Goal: Task Accomplishment & Management: Manage account settings

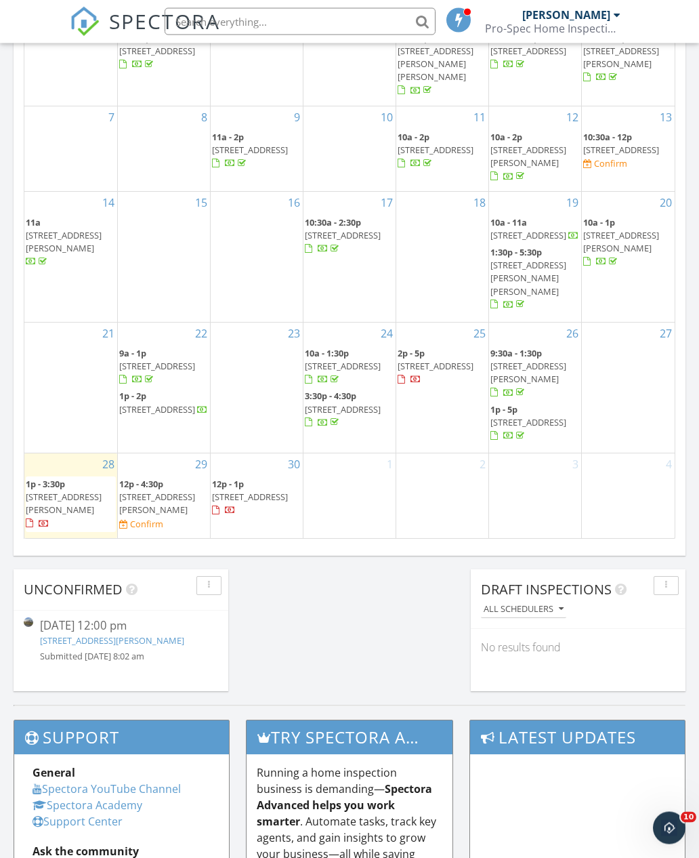
scroll to position [870, 0]
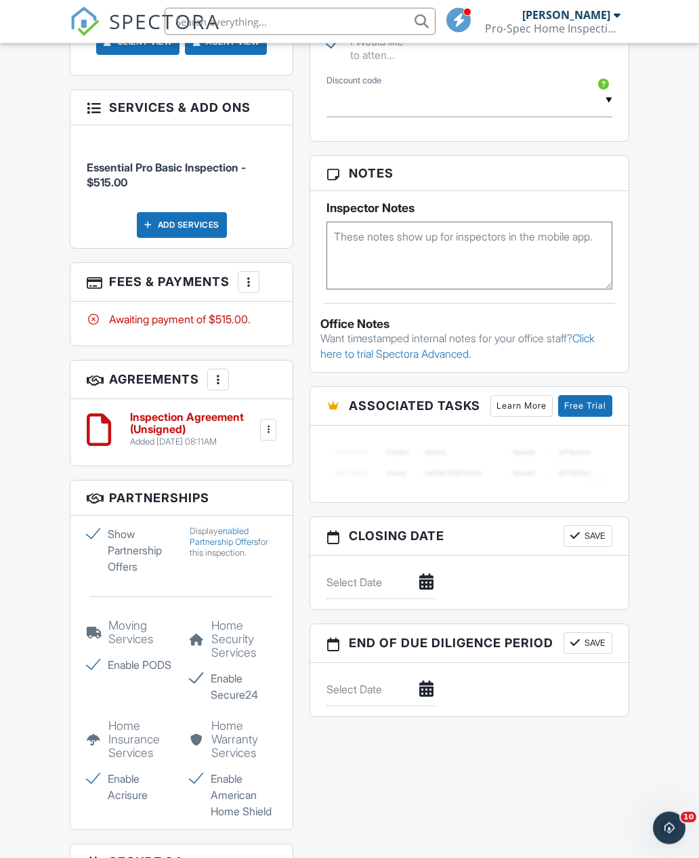
scroll to position [944, 0]
click at [257, 272] on div "More" at bounding box center [249, 282] width 22 height 22
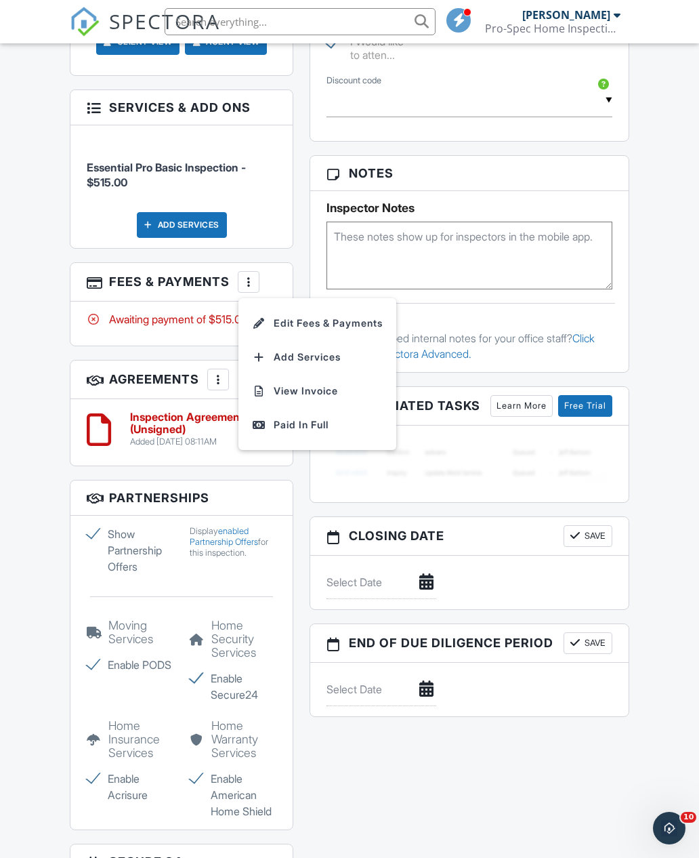
click at [322, 374] on li "View Invoice" at bounding box center [318, 391] width 142 height 34
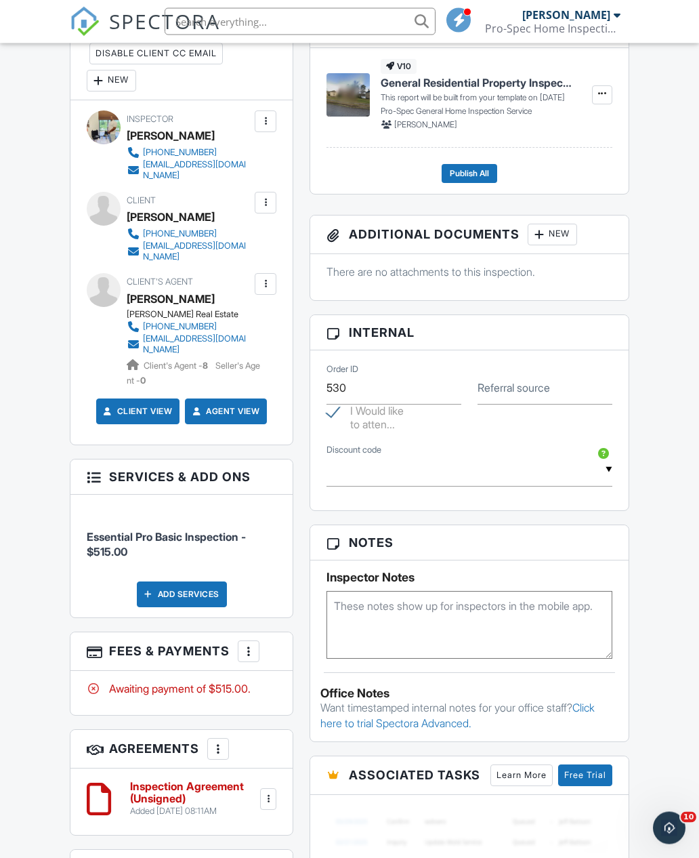
scroll to position [576, 0]
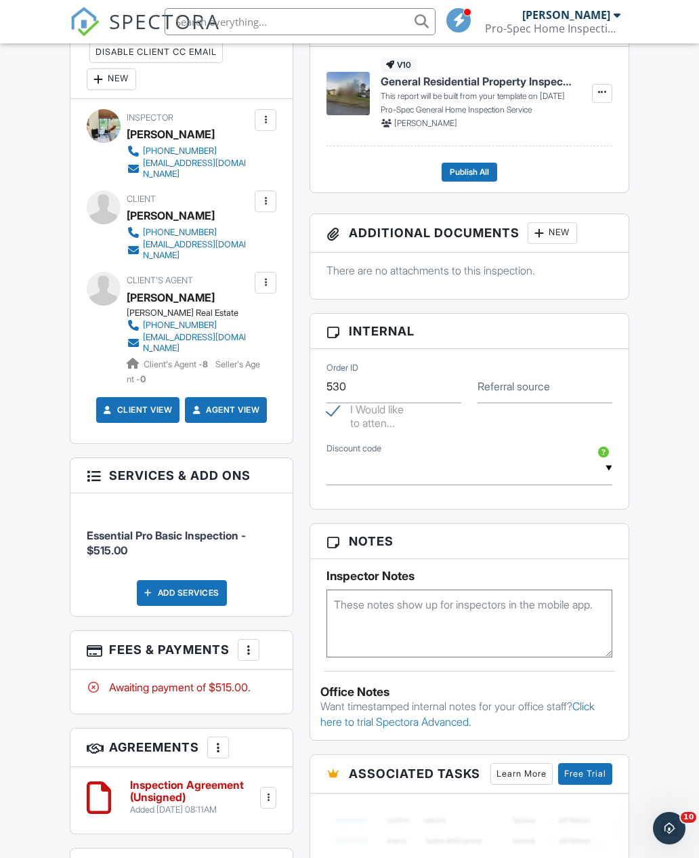
click at [599, 474] on input "text" at bounding box center [470, 468] width 286 height 33
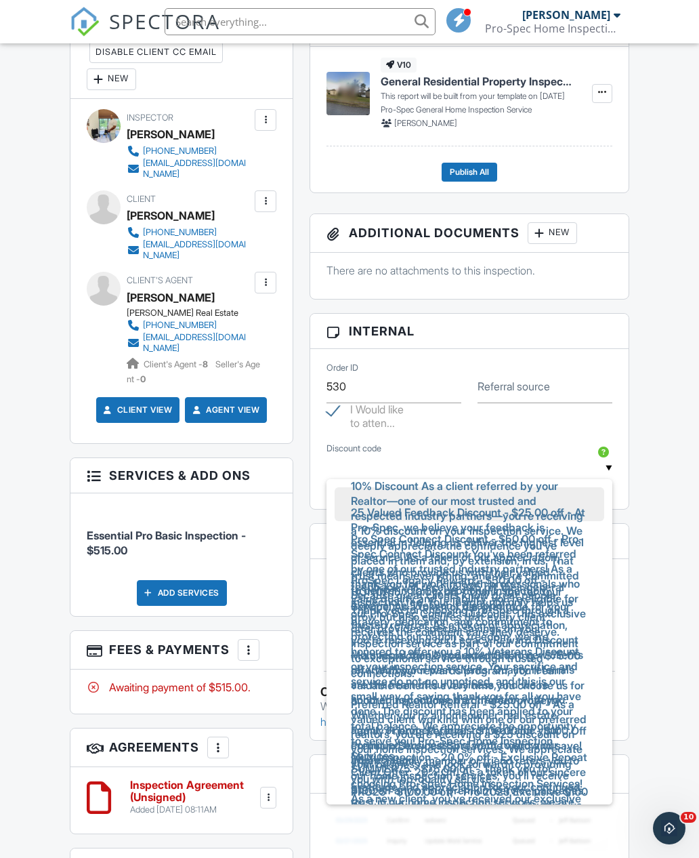
click at [610, 461] on input "text" at bounding box center [470, 468] width 286 height 33
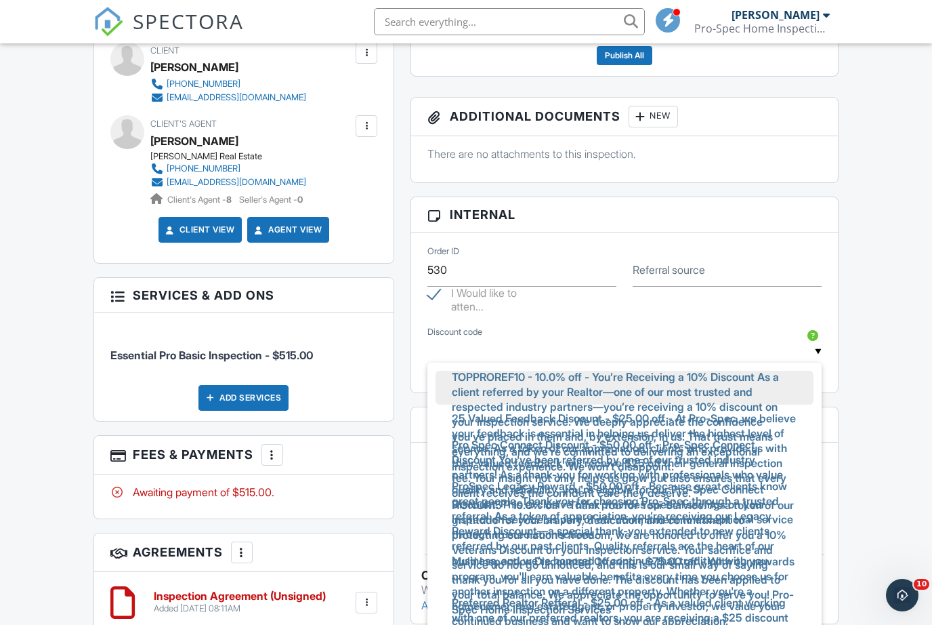
scroll to position [0, 0]
click at [698, 429] on div "Dashboard Templates Contacts Metrics Email Queue Automations Settings Inspectio…" at bounding box center [466, 316] width 932 height 1933
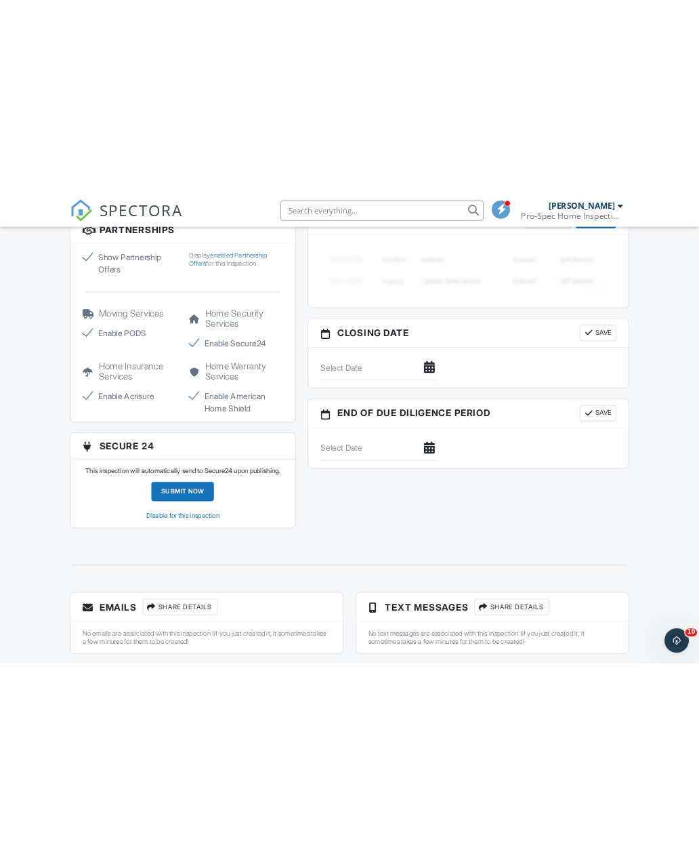
scroll to position [1255, 0]
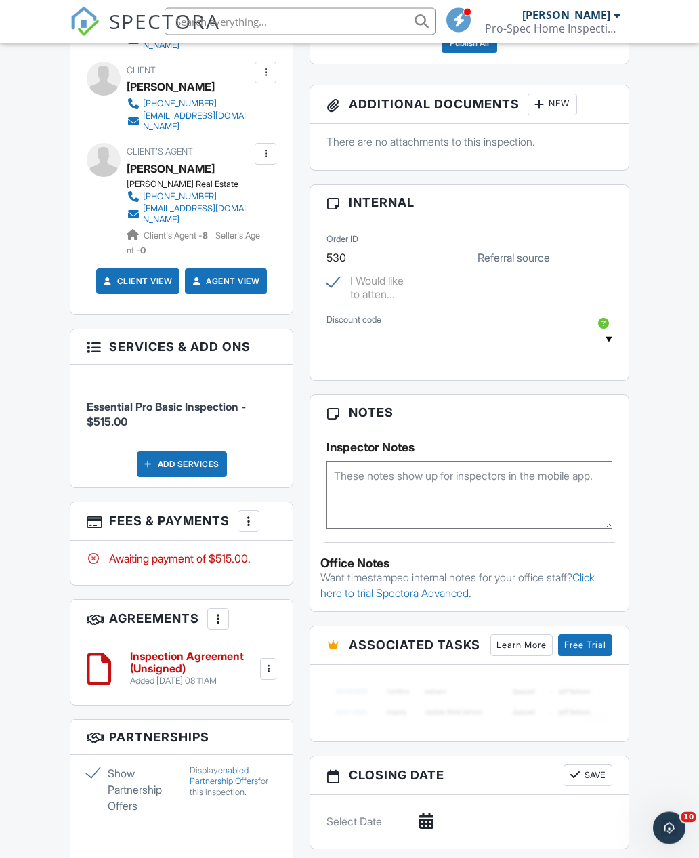
click at [610, 330] on input "text" at bounding box center [470, 340] width 286 height 33
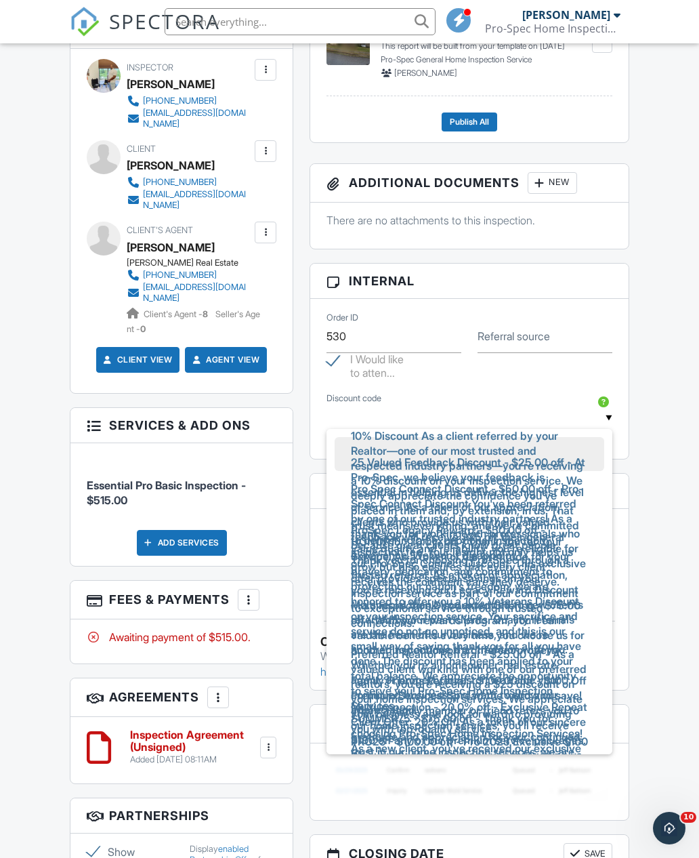
scroll to position [625, 0]
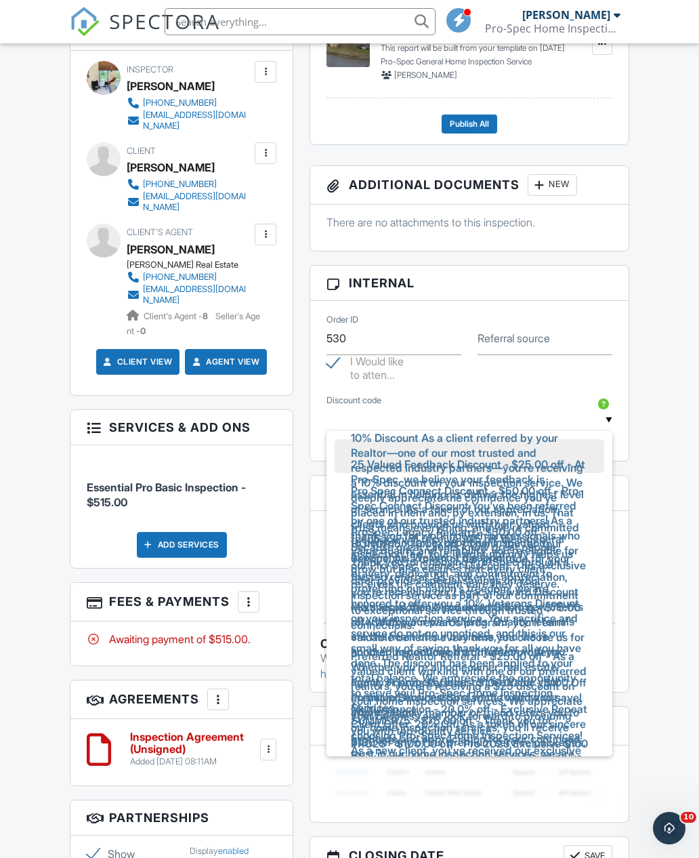
click at [560, 453] on span "25 Valued Feedback Discount - $25.00 off - At Pro-Spec, we believe your feedbac…" at bounding box center [469, 523] width 259 height 153
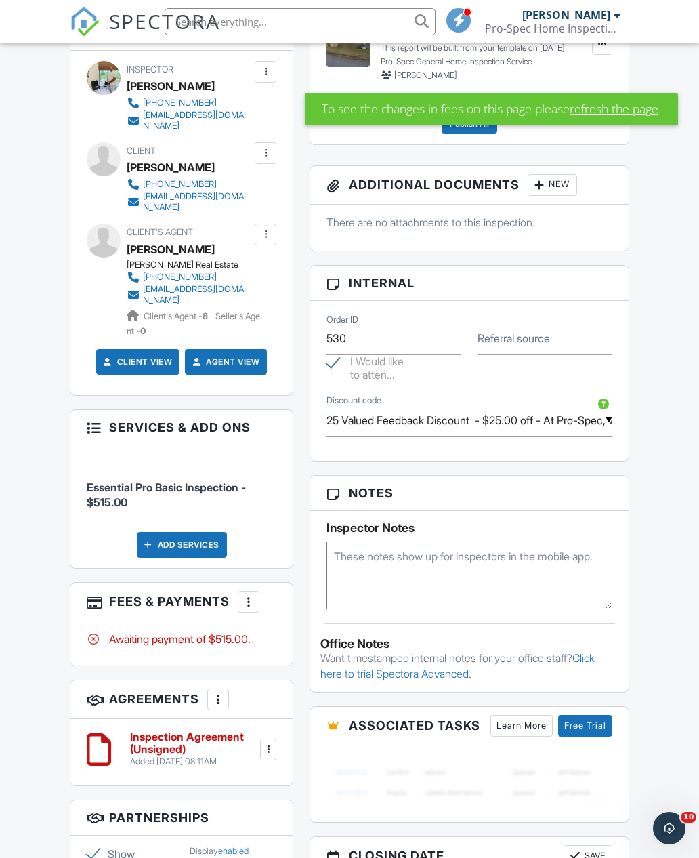
click at [607, 414] on input "25 Valued Feedback Discount - $25.00 off - At Pro-Spec, we believe your feedbac…" at bounding box center [470, 420] width 286 height 33
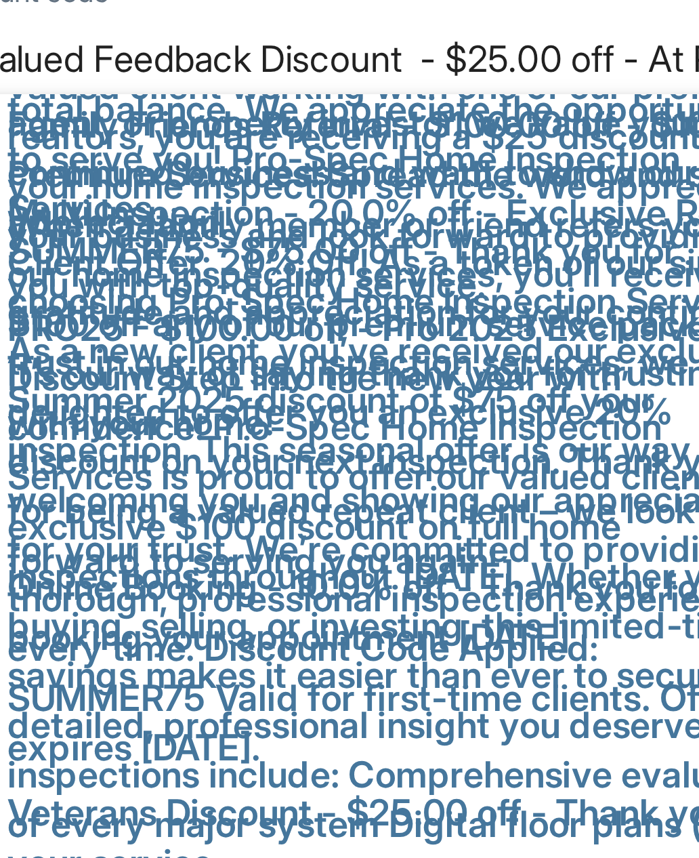
scroll to position [243, 0]
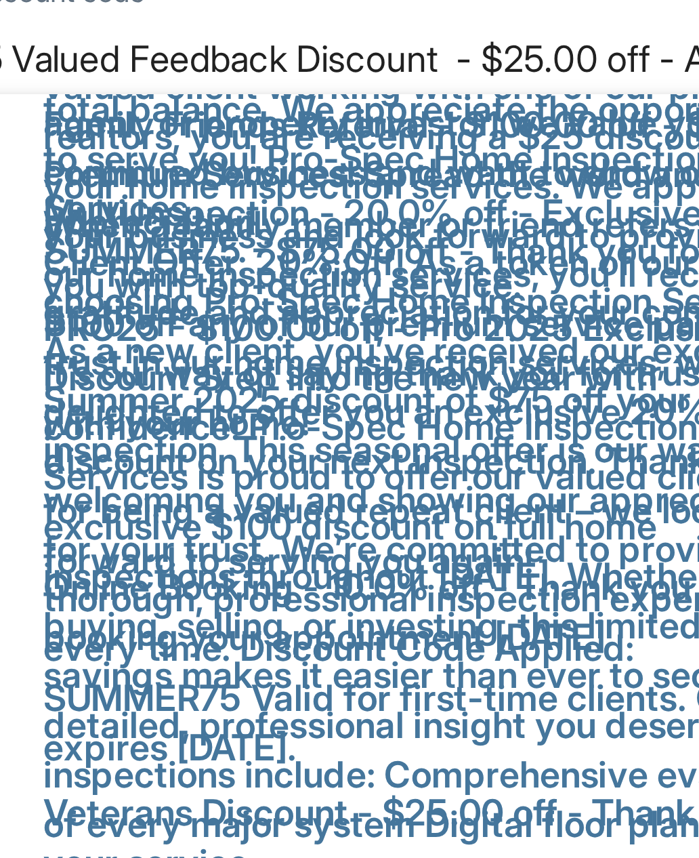
click at [340, 555] on span "PRO25 - $100.00 off - Pro 2025 Exclusive $100 Discount Step into the new year w…" at bounding box center [469, 691] width 259 height 272
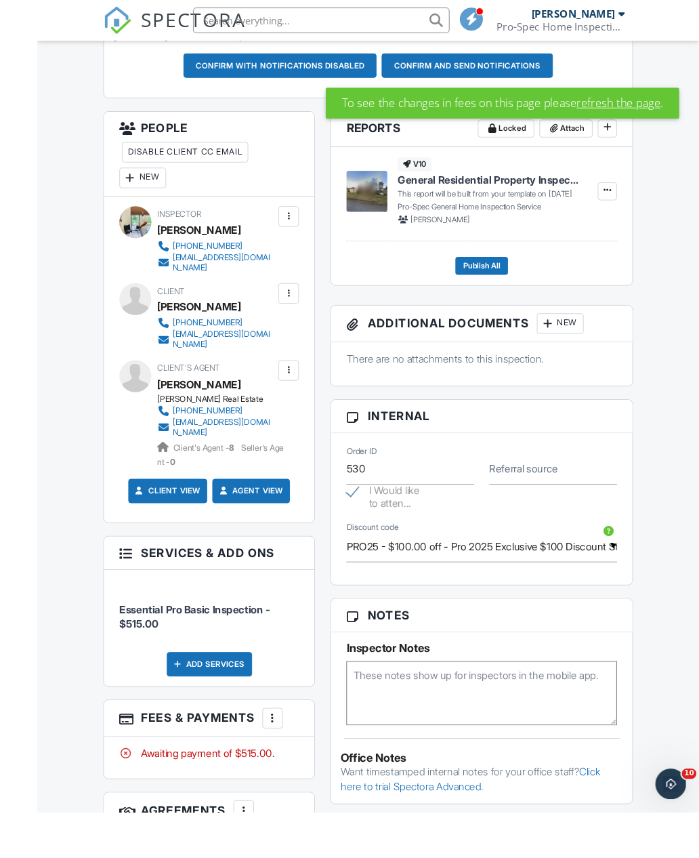
scroll to position [401, 0]
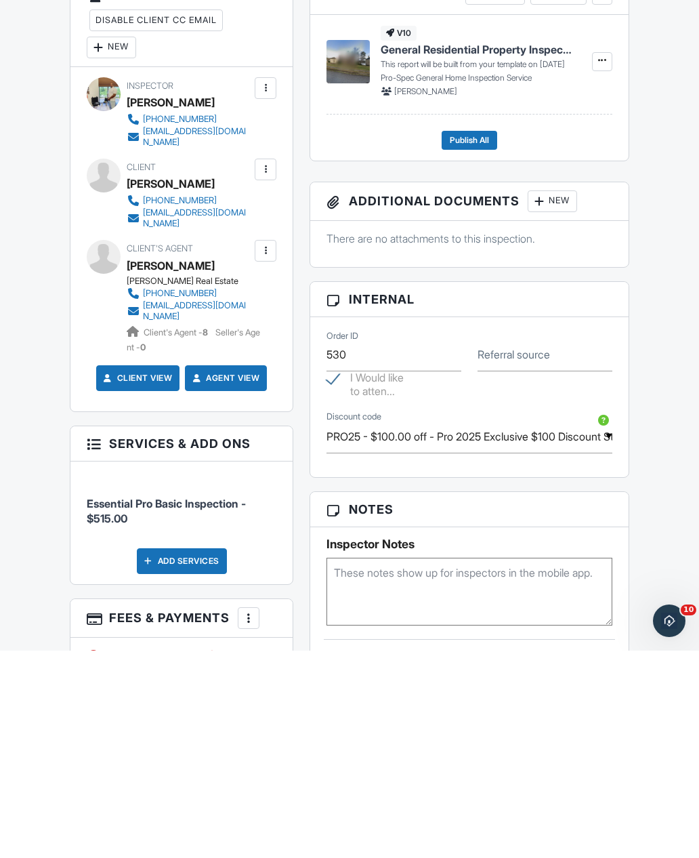
click at [612, 627] on input "PRO25 - $100.00 off - Pro 2025 Exclusive $100 Discount Step into the new year w…" at bounding box center [470, 643] width 286 height 33
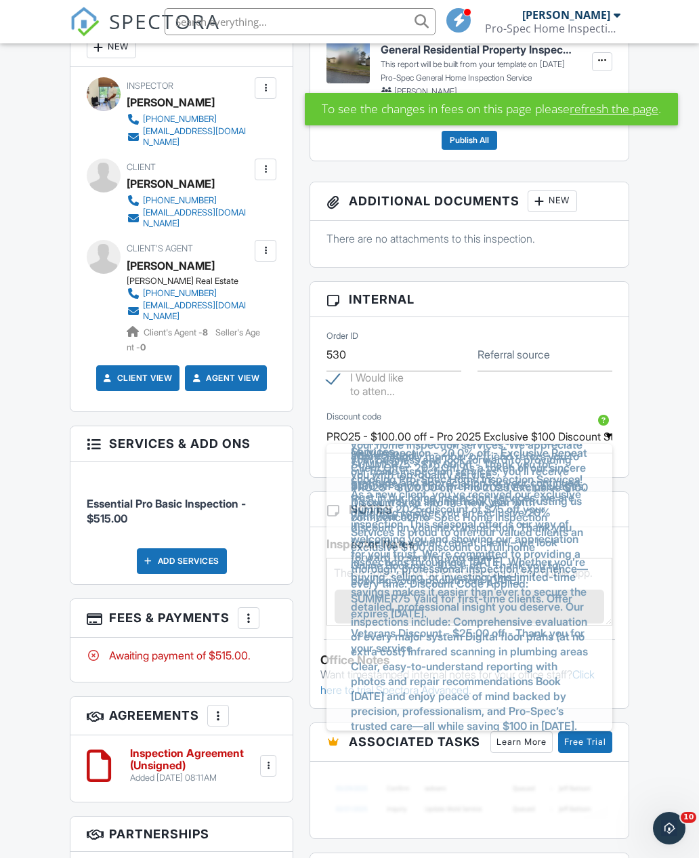
scroll to position [250, 0]
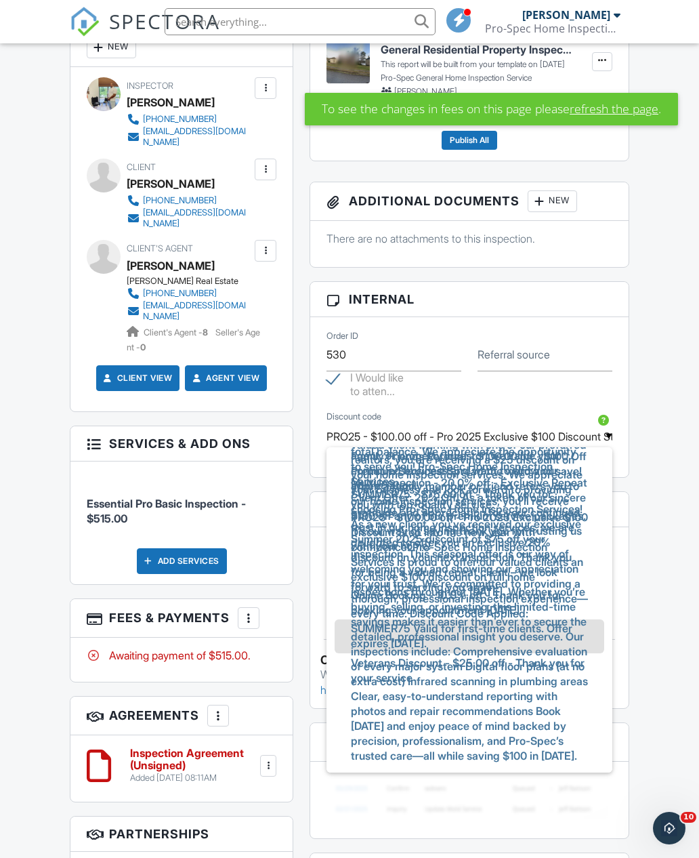
click at [374, 646] on span "Veterans Discount - $25.00 off - Thank you for your service" at bounding box center [469, 670] width 259 height 49
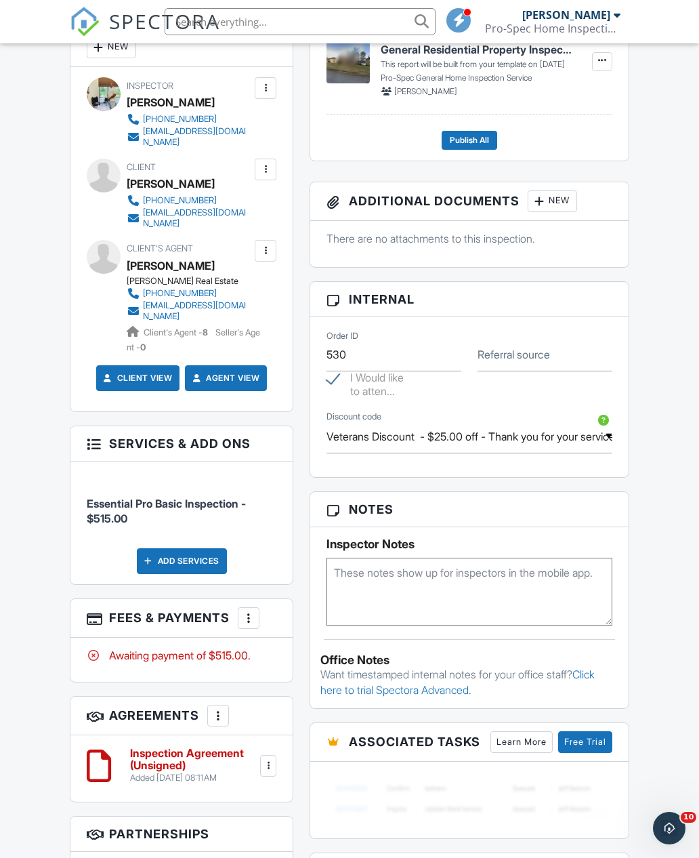
click at [611, 429] on input "Veterans Discount - $25.00 off - Thank you for your service" at bounding box center [470, 436] width 286 height 33
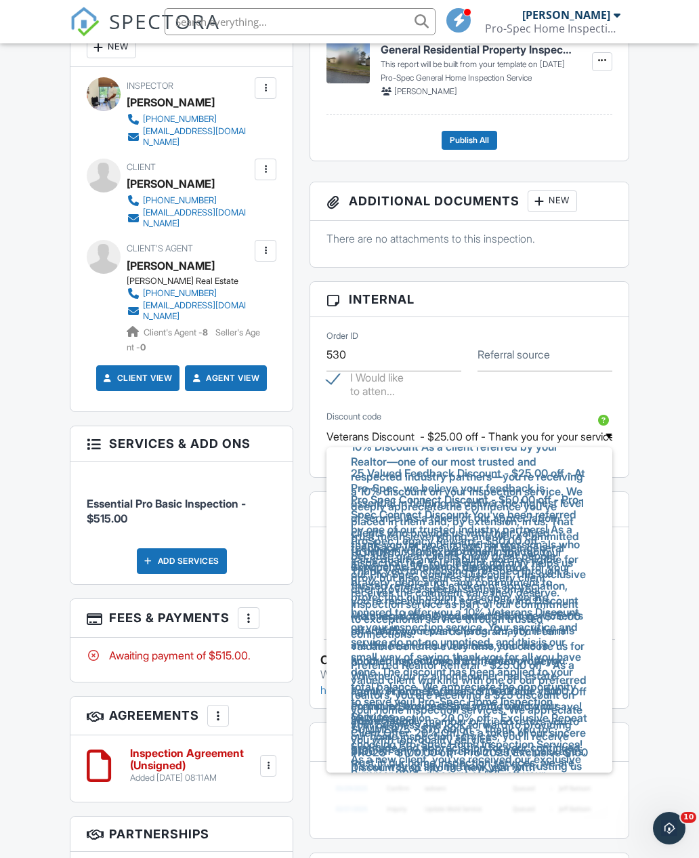
scroll to position [7, 0]
click at [397, 610] on span "Multi Inspection Discounted Offering - $75.00 off - With our rewards program, y…" at bounding box center [469, 668] width 259 height 138
type input "Multi Inspection Discounted Offering - $75.00 off - With our rewards program, y…"
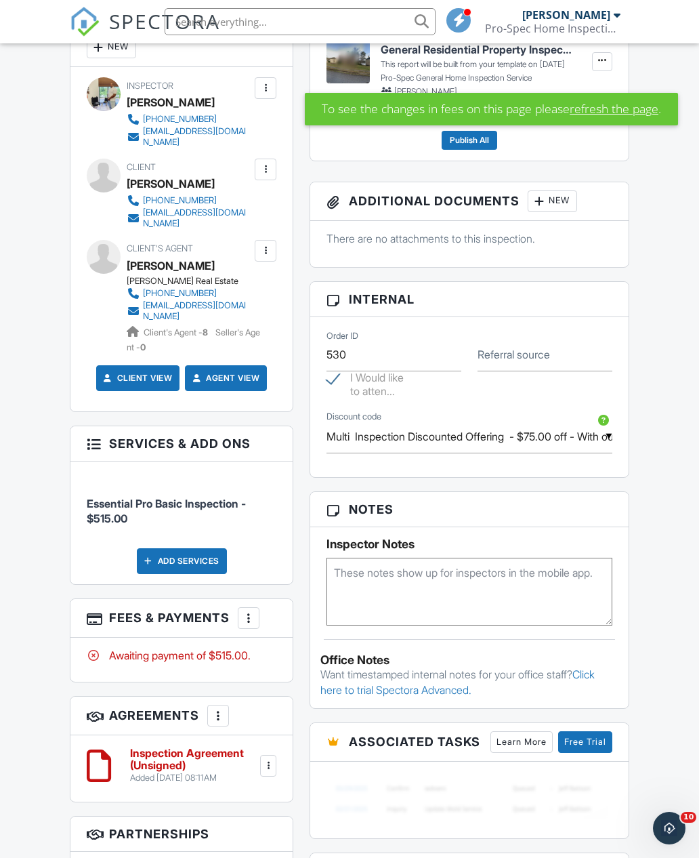
click at [611, 433] on input "Multi Inspection Discounted Offering - $75.00 off - With our rewards program, y…" at bounding box center [470, 436] width 286 height 33
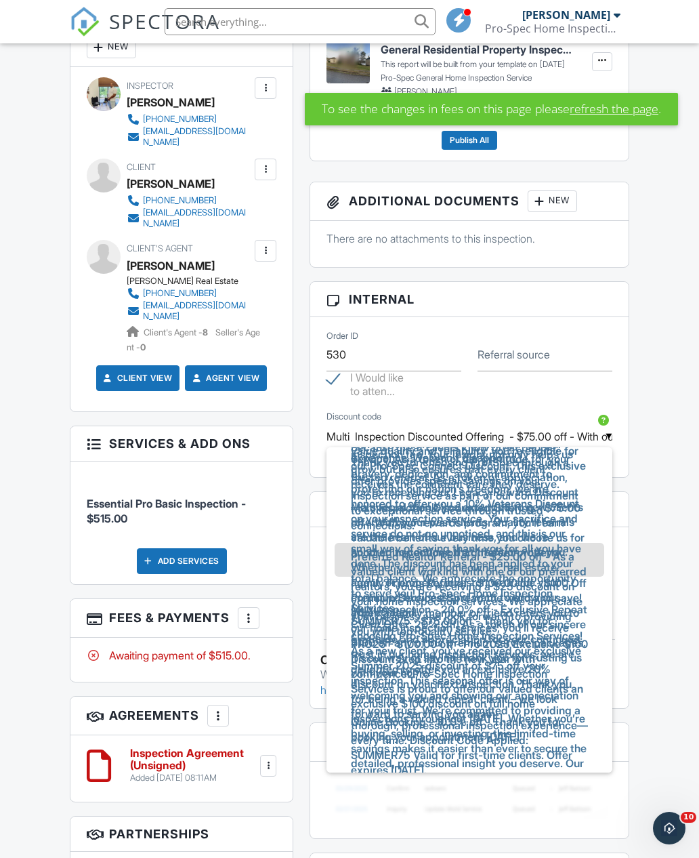
click at [383, 520] on span "Multi Inspection Discounted Offering - $75.00 off - With our rewards program, y…" at bounding box center [469, 559] width 259 height 138
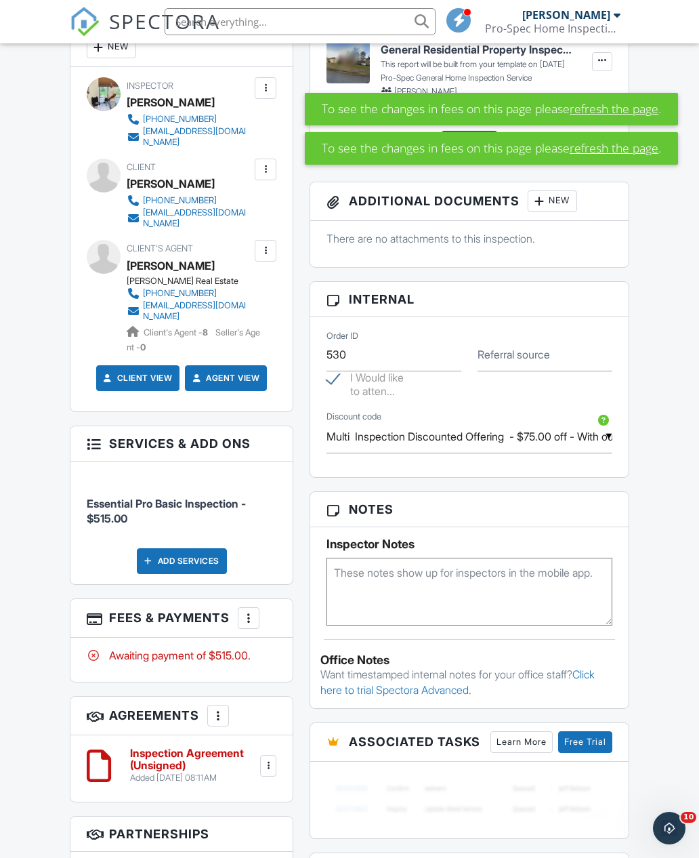
click at [605, 431] on input "Multi Inspection Discounted Offering - $75.00 off - With our rewards program, y…" at bounding box center [470, 436] width 286 height 33
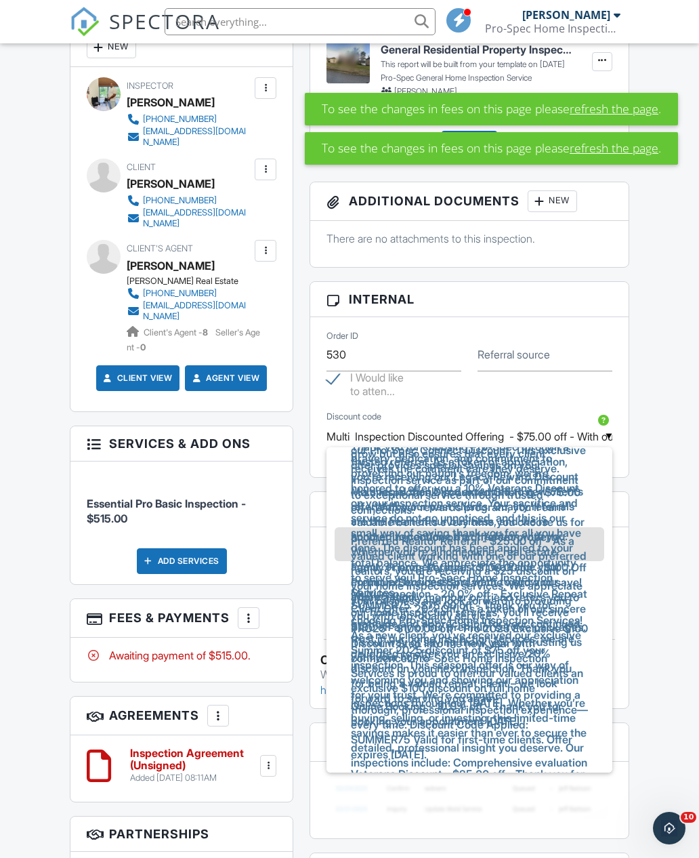
scroll to position [129, 0]
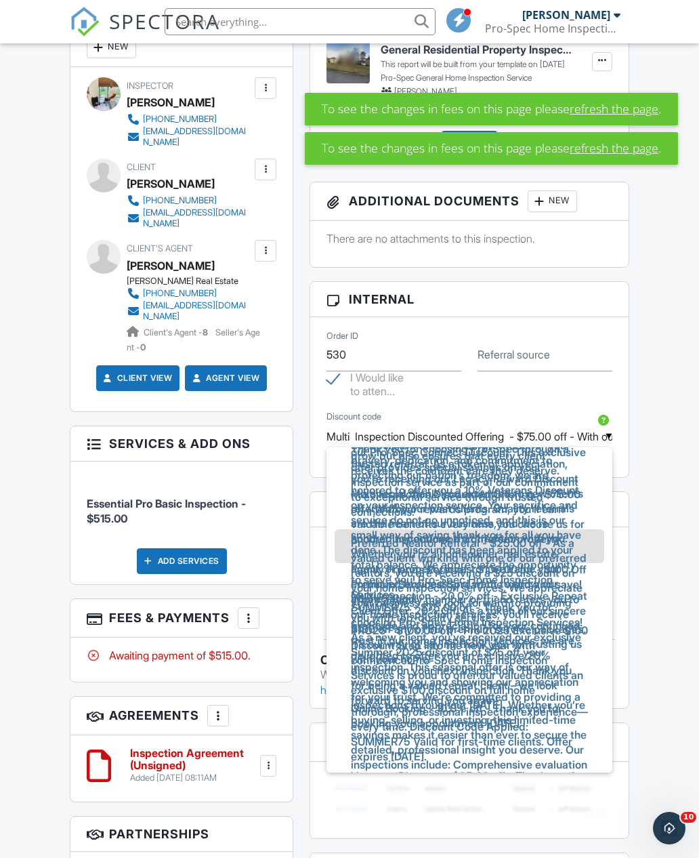
click at [393, 511] on span "Multi Inspection Discounted Offering - $75.00 off - With our rewards program, y…" at bounding box center [469, 546] width 259 height 138
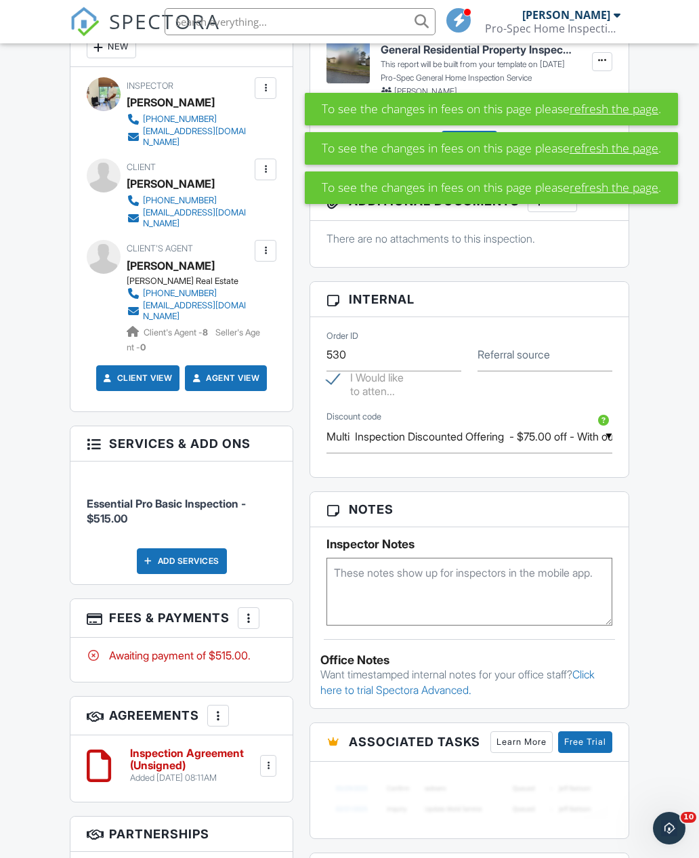
click at [609, 429] on input "Multi Inspection Discounted Offering - $75.00 off - With our rewards program, y…" at bounding box center [470, 436] width 286 height 33
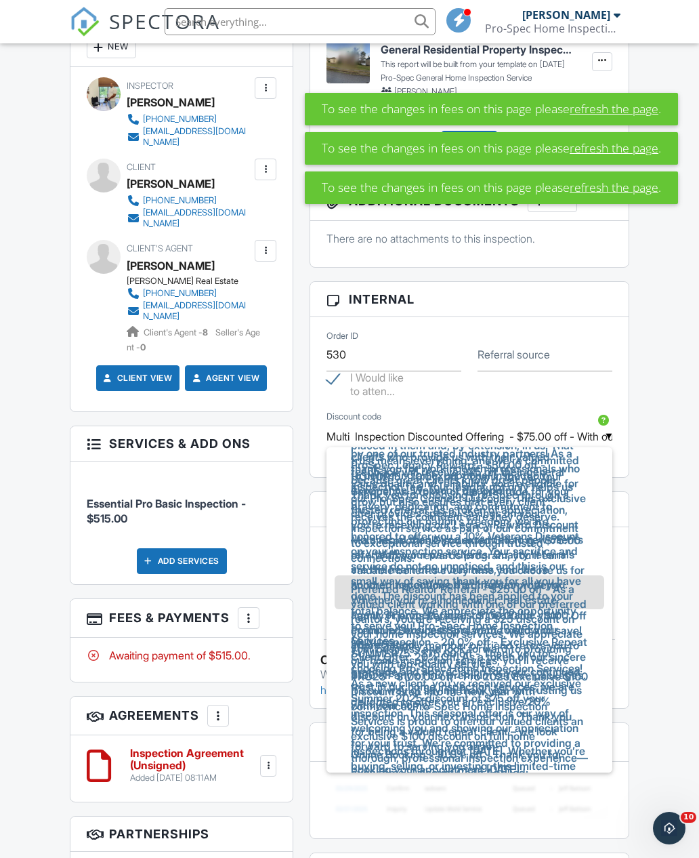
click at [396, 540] on span "Multi Inspection Discounted Offering - $75.00 off - With our rewards program, y…" at bounding box center [469, 592] width 259 height 138
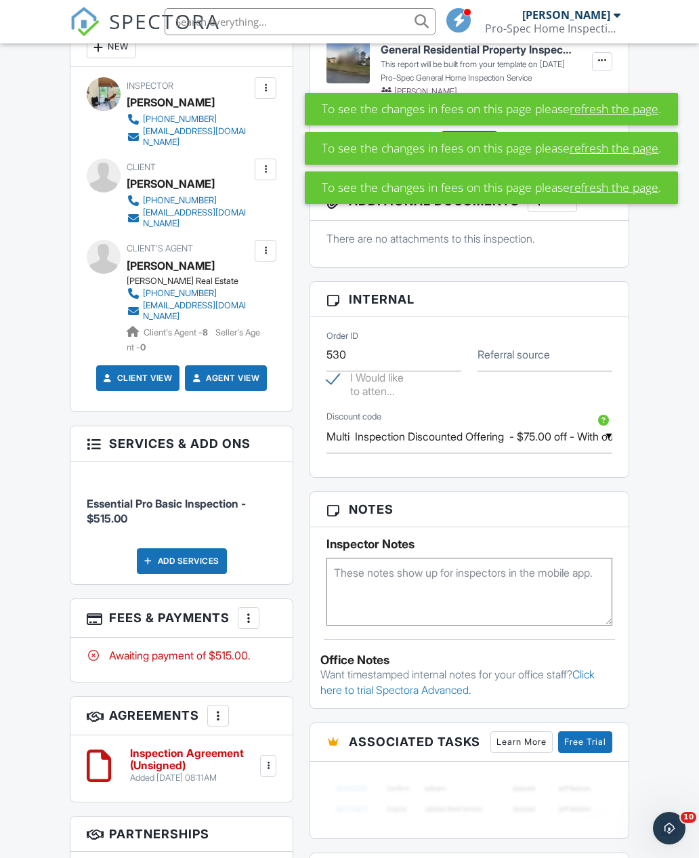
click at [611, 429] on input "Multi Inspection Discounted Offering - $75.00 off - With our rewards program, y…" at bounding box center [470, 436] width 286 height 33
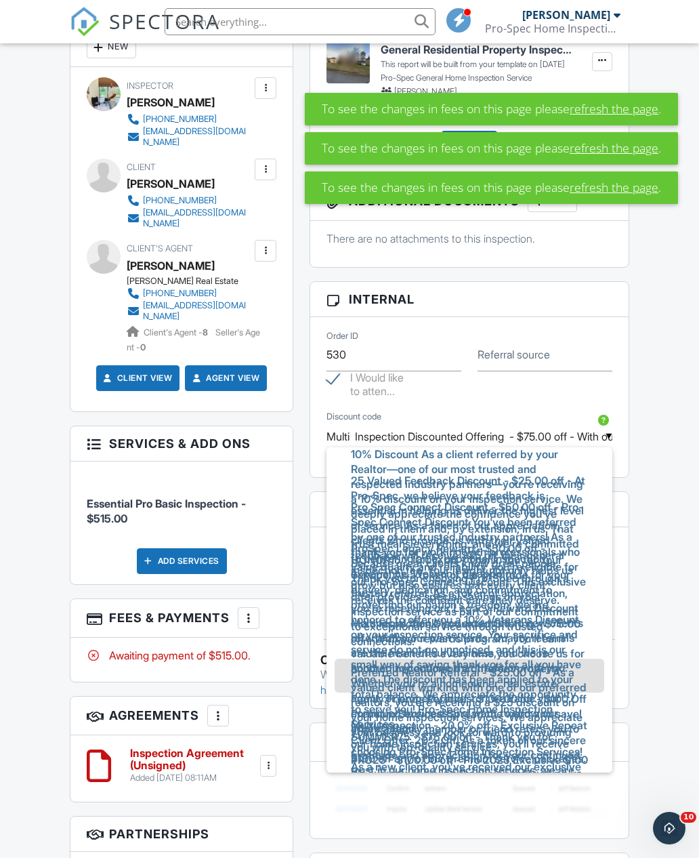
scroll to position [0, 0]
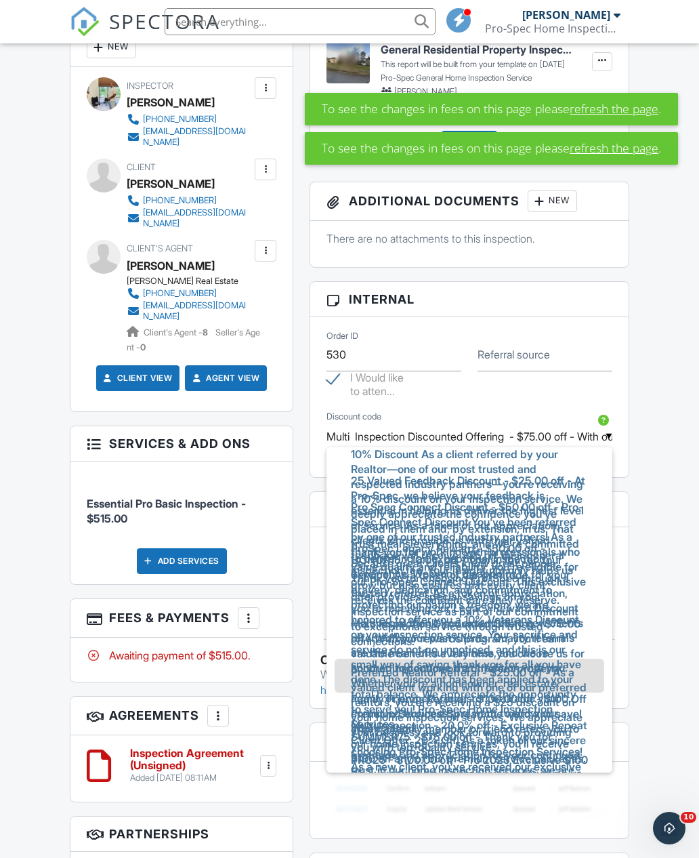
click at [630, 151] on link "refresh the page" at bounding box center [614, 148] width 89 height 18
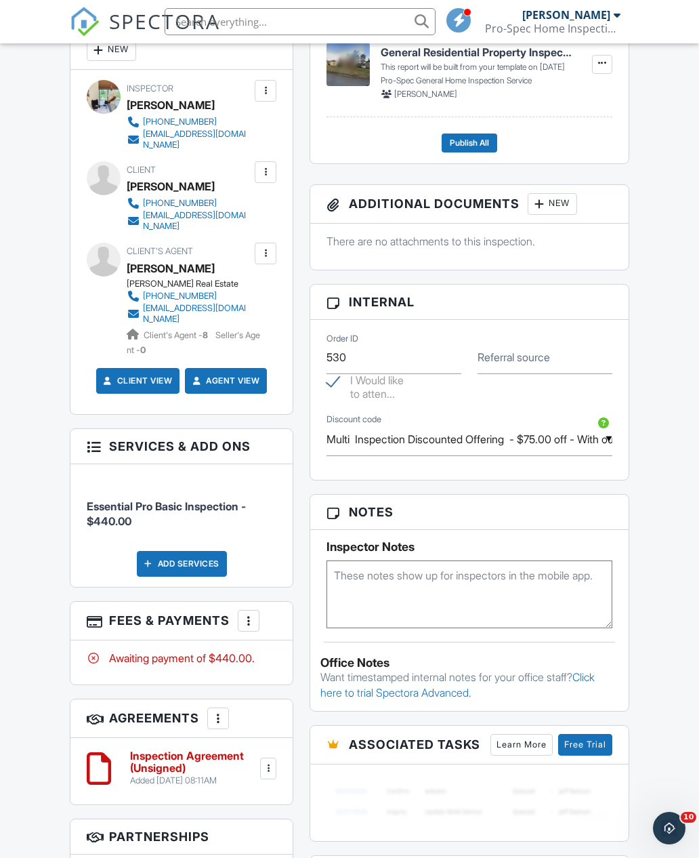
scroll to position [602, 0]
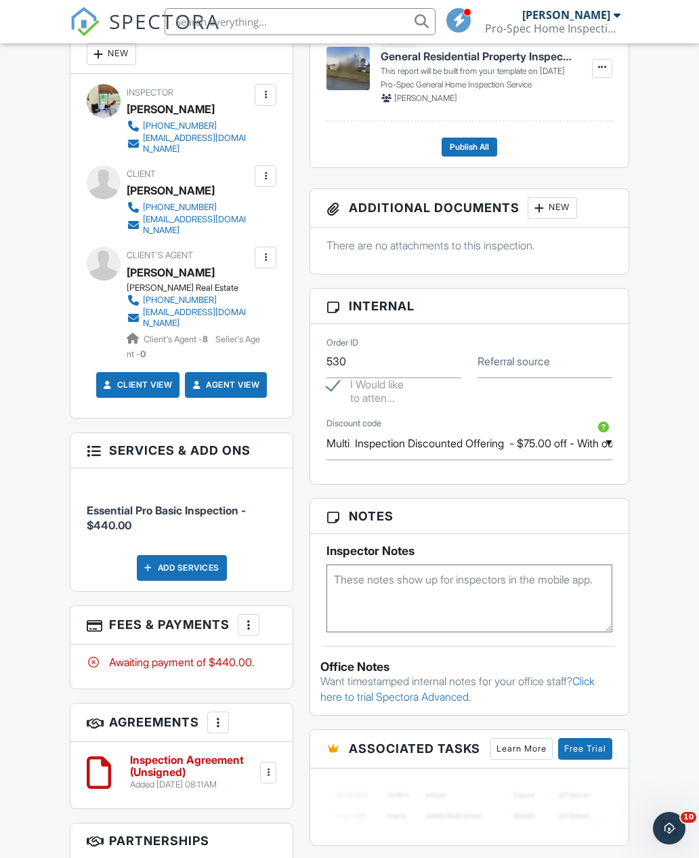
click at [611, 442] on input "Multi Inspection Discounted Offering - $75.00 off - With our rewards program, y…" at bounding box center [470, 443] width 286 height 33
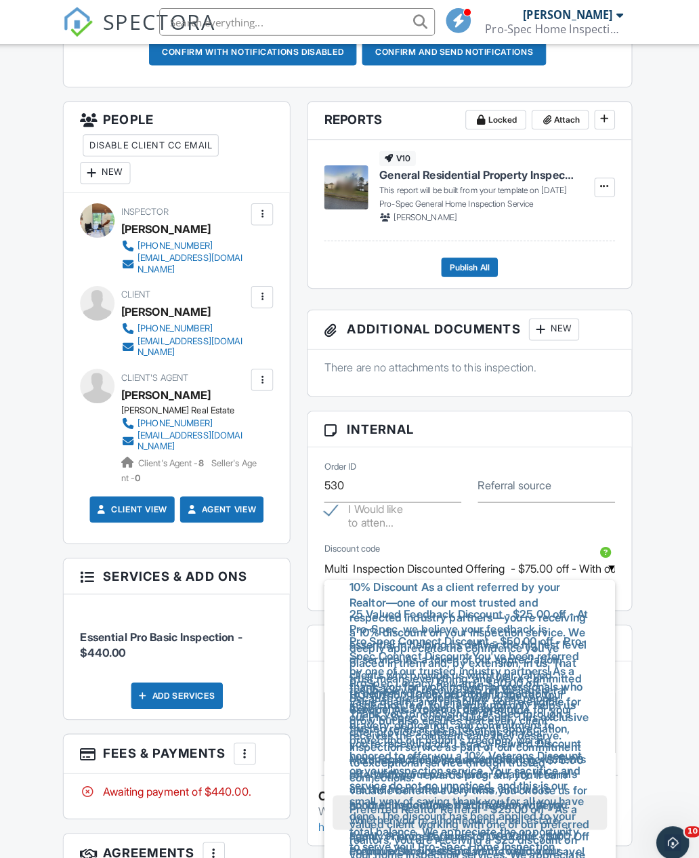
scroll to position [510, 0]
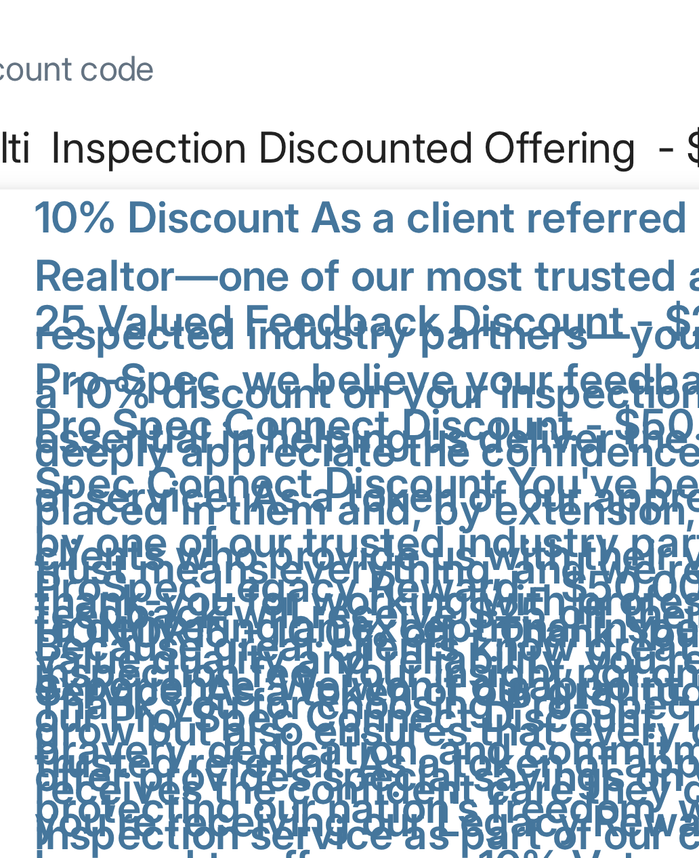
click at [340, 629] on span "ProSpec Legacy Reward - $50.00 off - Because great clients know great people. T…" at bounding box center [469, 705] width 259 height 153
type input "ProSpec Legacy Reward - $50.00 off - Because great clients know great people. T…"
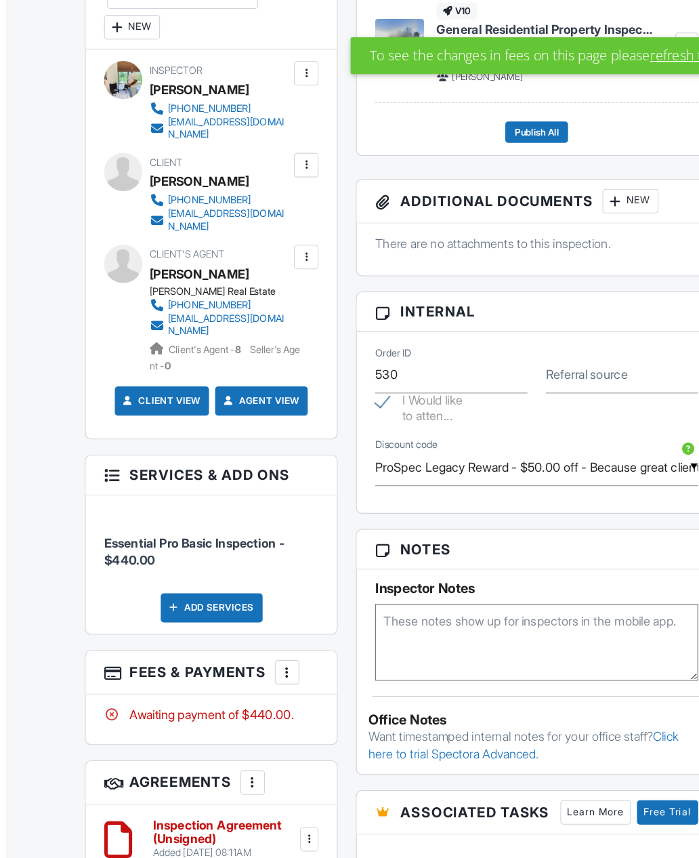
scroll to position [431, 0]
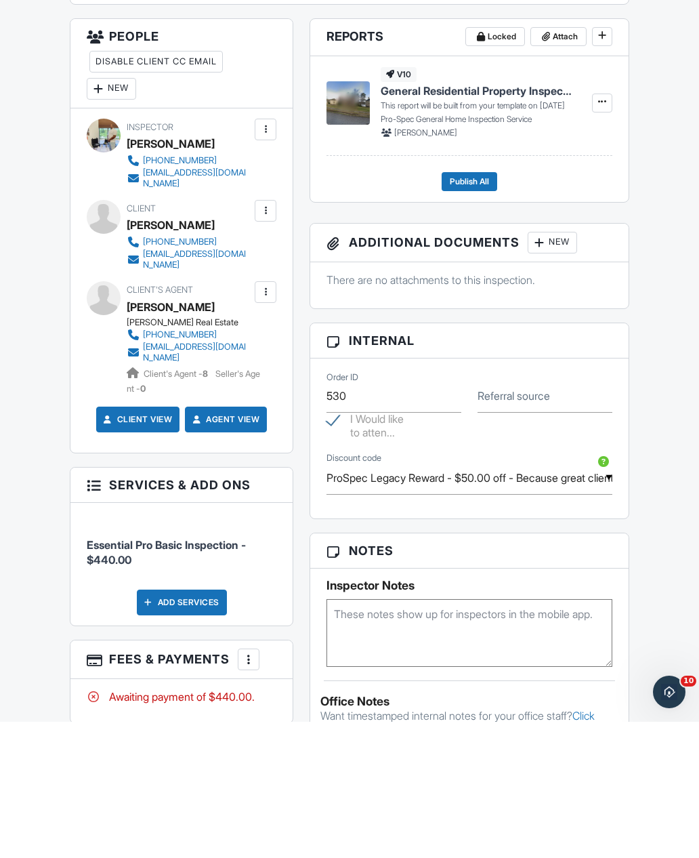
click at [629, 154] on article "Reports Locked Attach v10 General Residential Property Inspection This report w…" at bounding box center [470, 246] width 320 height 184
click at [627, 192] on div "v10 General Residential Property Inspection This report will be built from your…" at bounding box center [469, 265] width 318 height 146
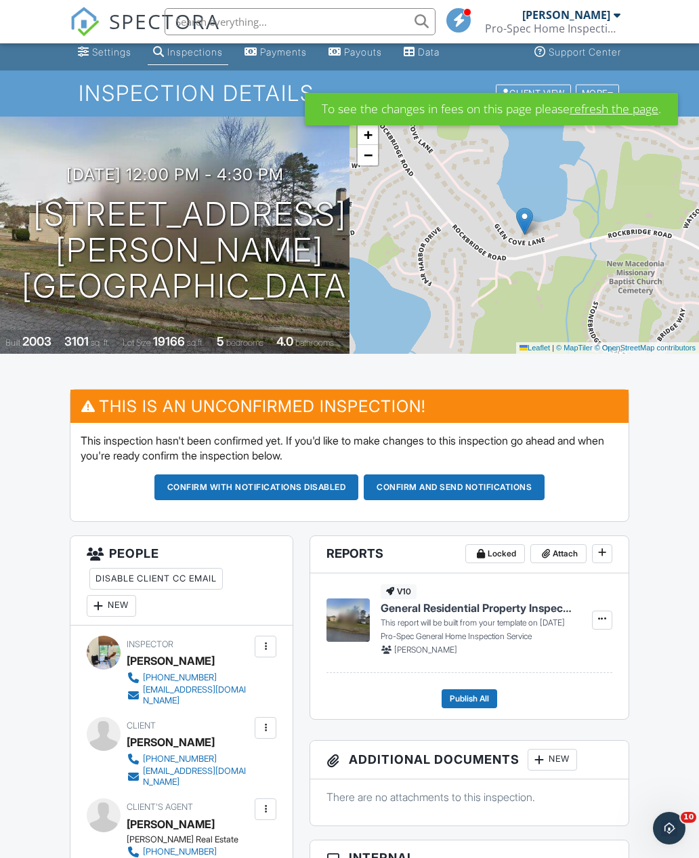
scroll to position [0, 0]
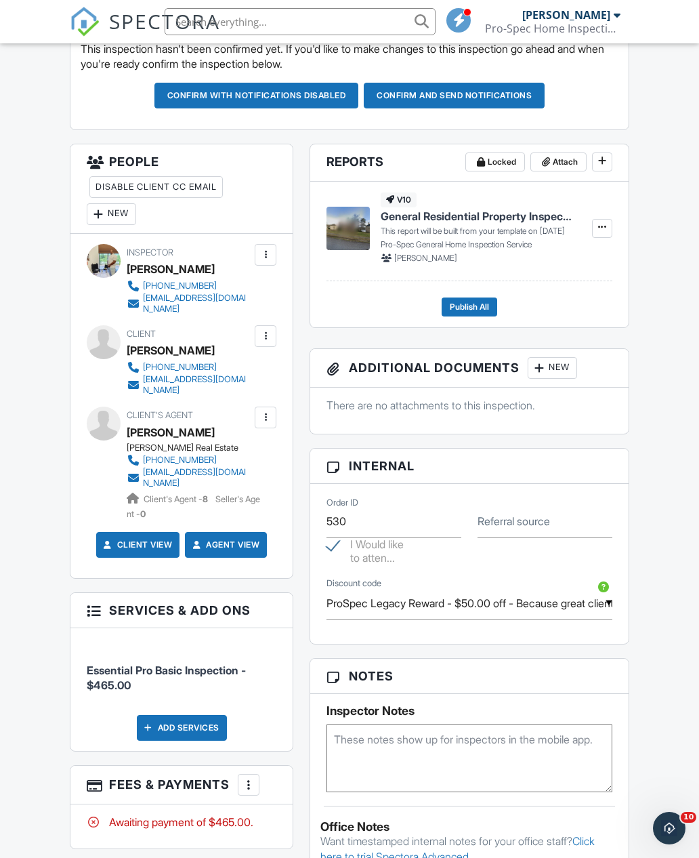
scroll to position [441, 0]
click at [611, 595] on input "ProSpec Legacy Reward - $50.00 off - Because great clients know great people. T…" at bounding box center [470, 603] width 286 height 33
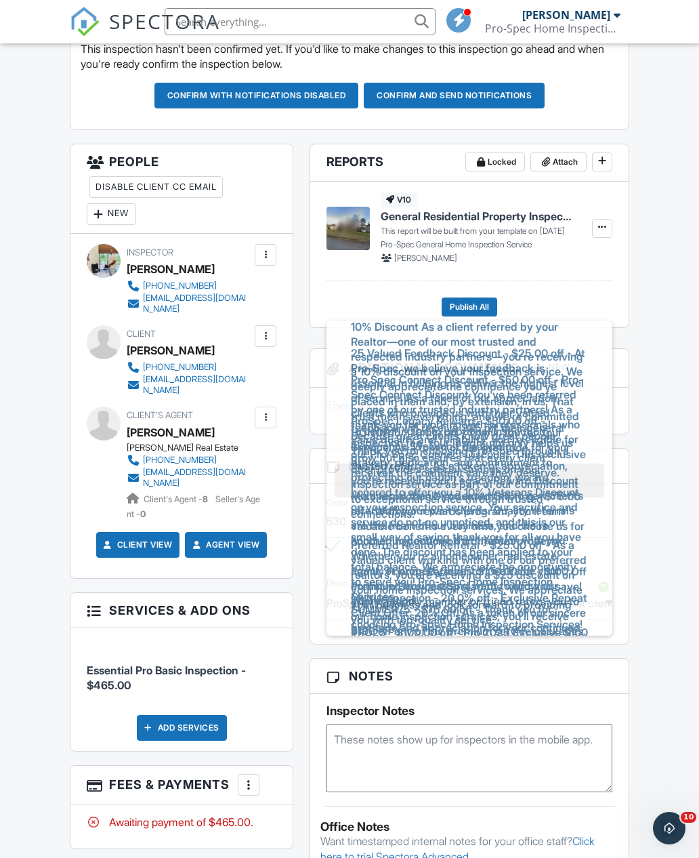
scroll to position [135, 0]
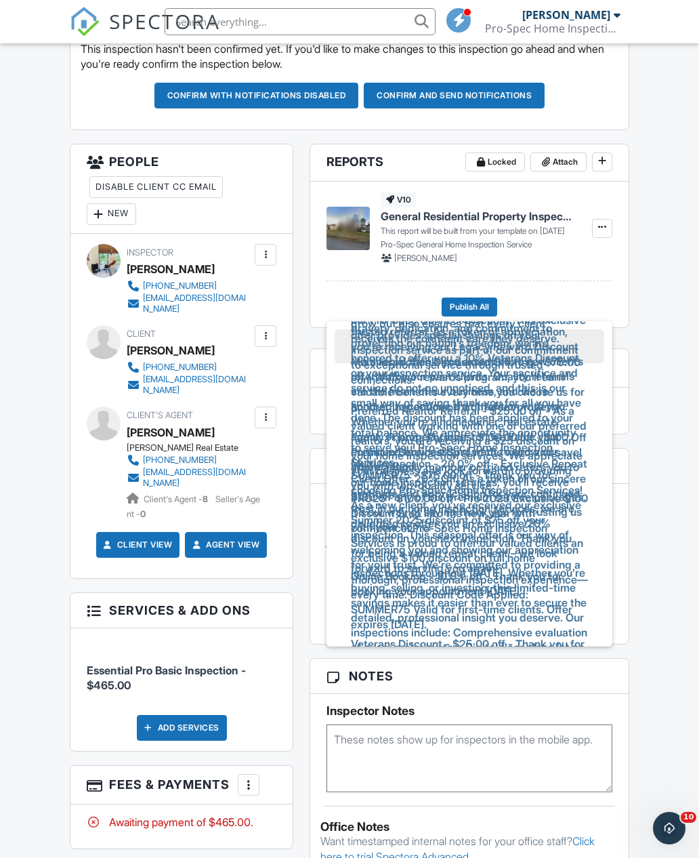
click at [668, 531] on div "Dashboard Templates Contacts Metrics Email Queue Automations Settings Inspectio…" at bounding box center [349, 669] width 699 height 2134
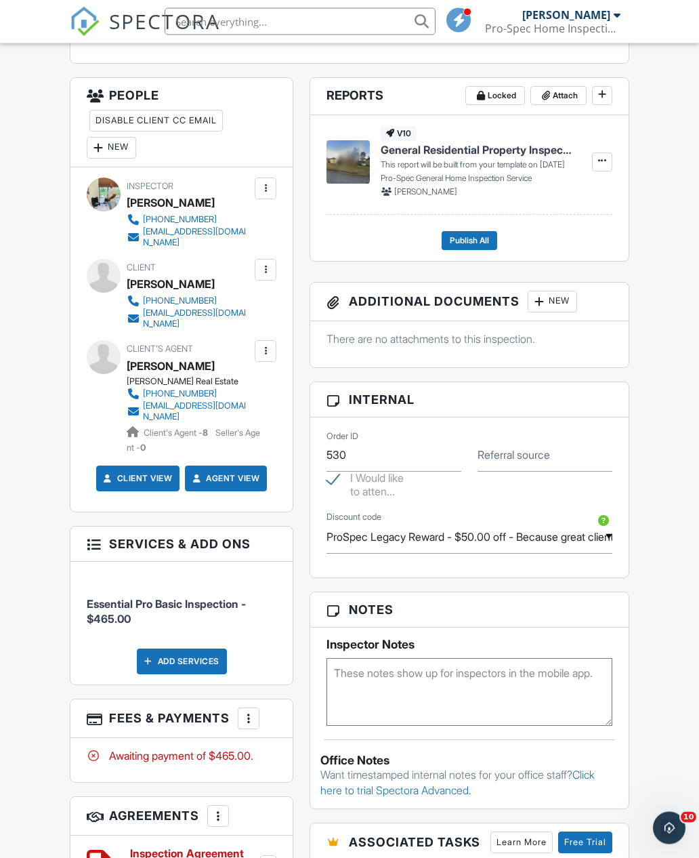
scroll to position [521, 0]
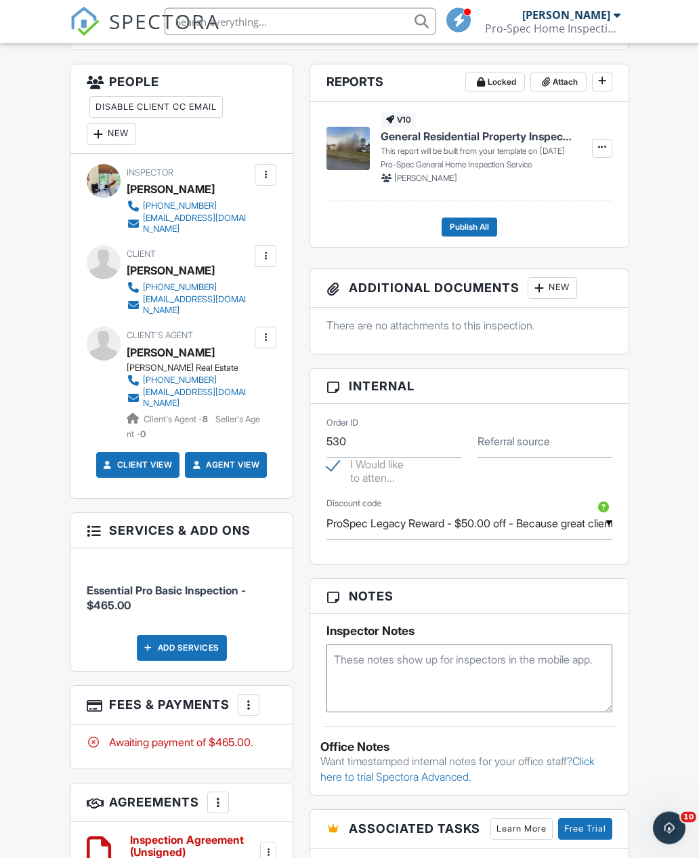
click at [253, 698] on div at bounding box center [249, 705] width 14 height 14
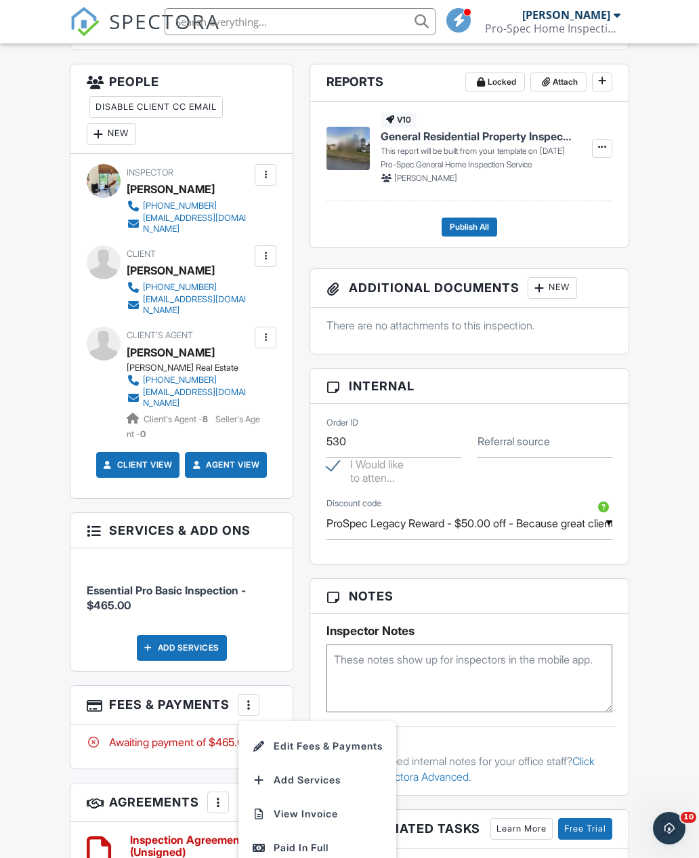
click at [316, 797] on li "View Invoice" at bounding box center [318, 814] width 142 height 34
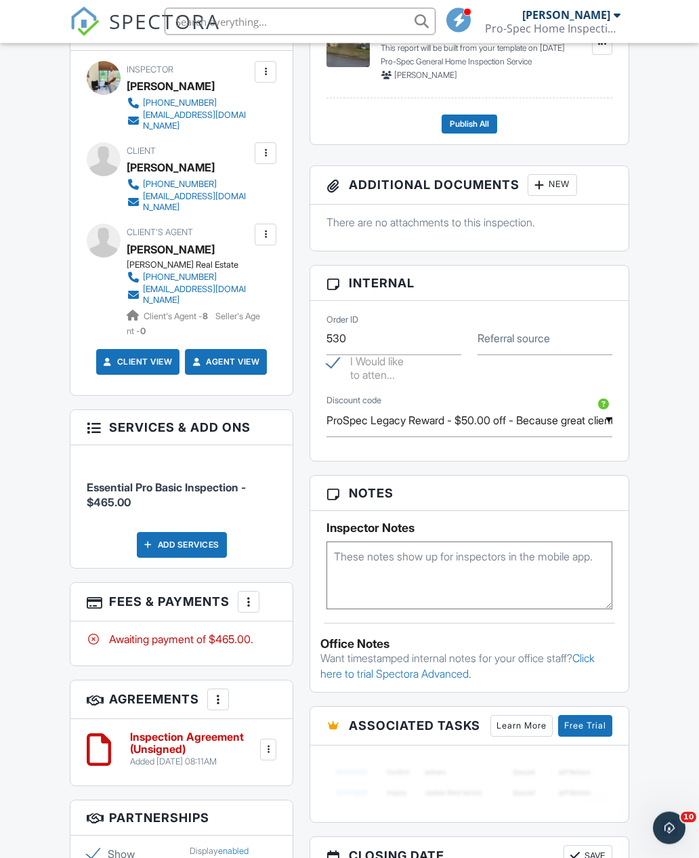
scroll to position [625, 0]
click at [257, 591] on div "More" at bounding box center [249, 602] width 22 height 22
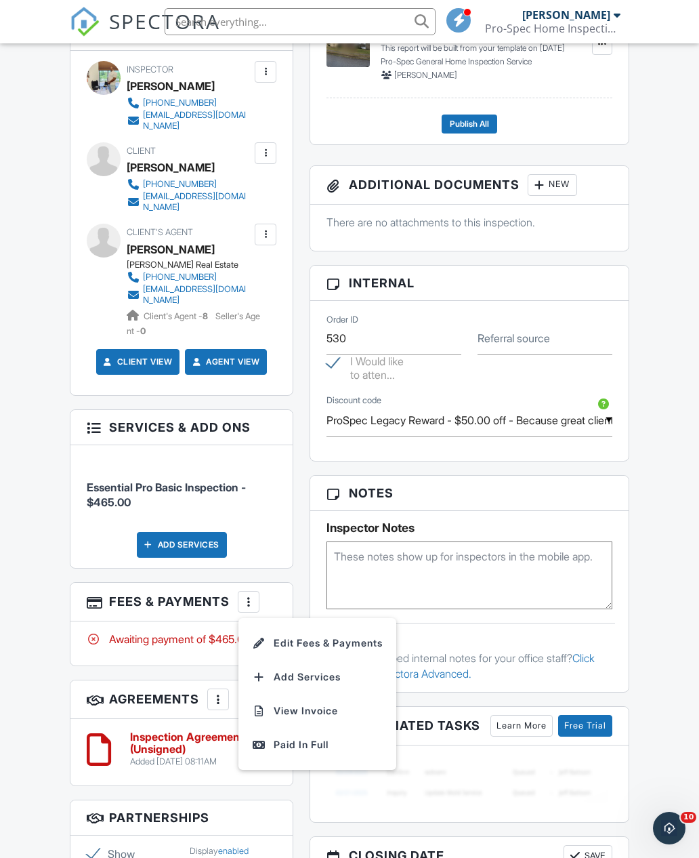
click at [337, 627] on li "Edit Fees & Payments" at bounding box center [318, 643] width 142 height 34
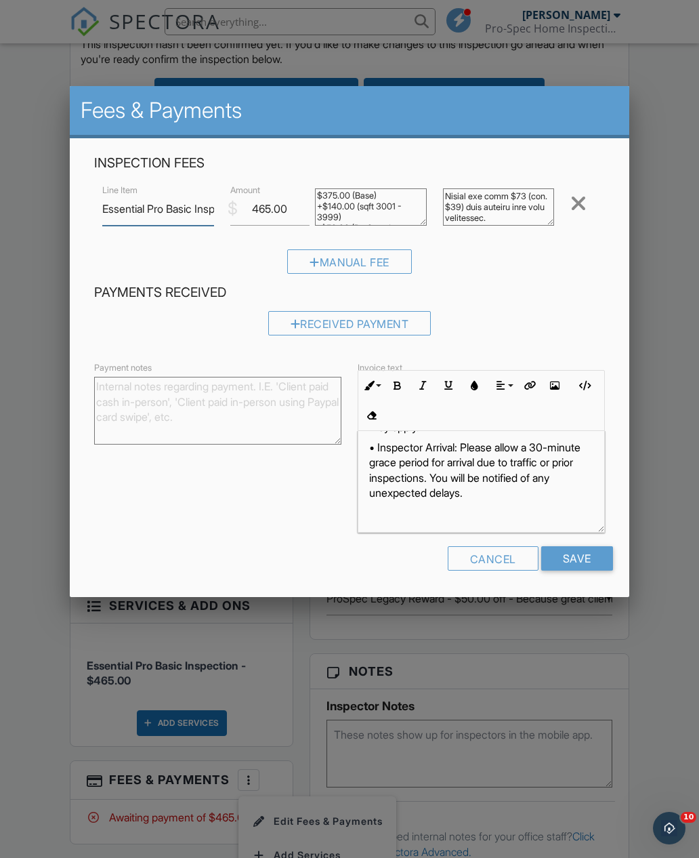
scroll to position [446, 0]
click at [583, 562] on input "Save" at bounding box center [577, 558] width 72 height 24
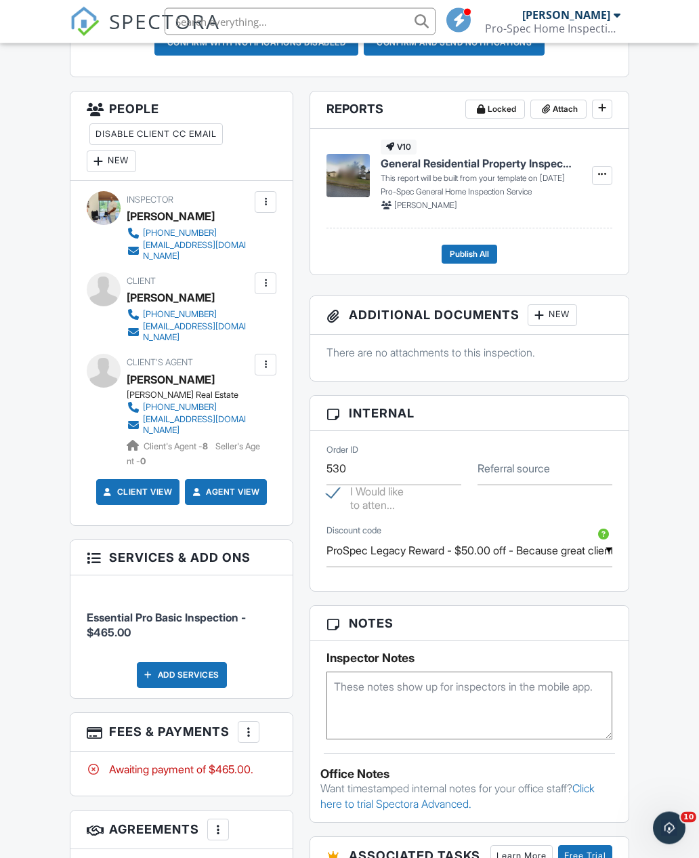
scroll to position [499, 0]
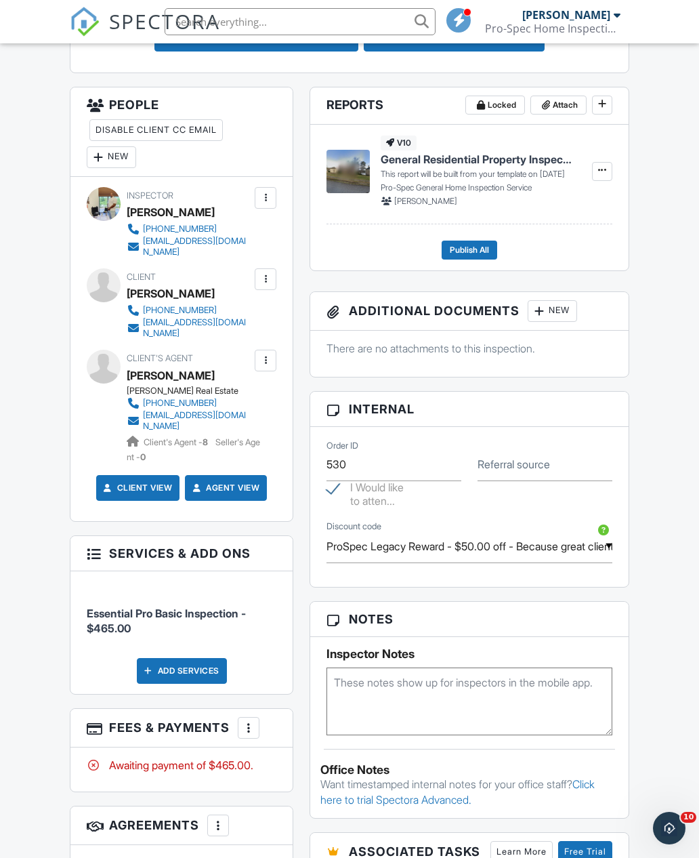
click at [250, 721] on div at bounding box center [249, 728] width 14 height 14
click at [249, 721] on div at bounding box center [249, 728] width 14 height 14
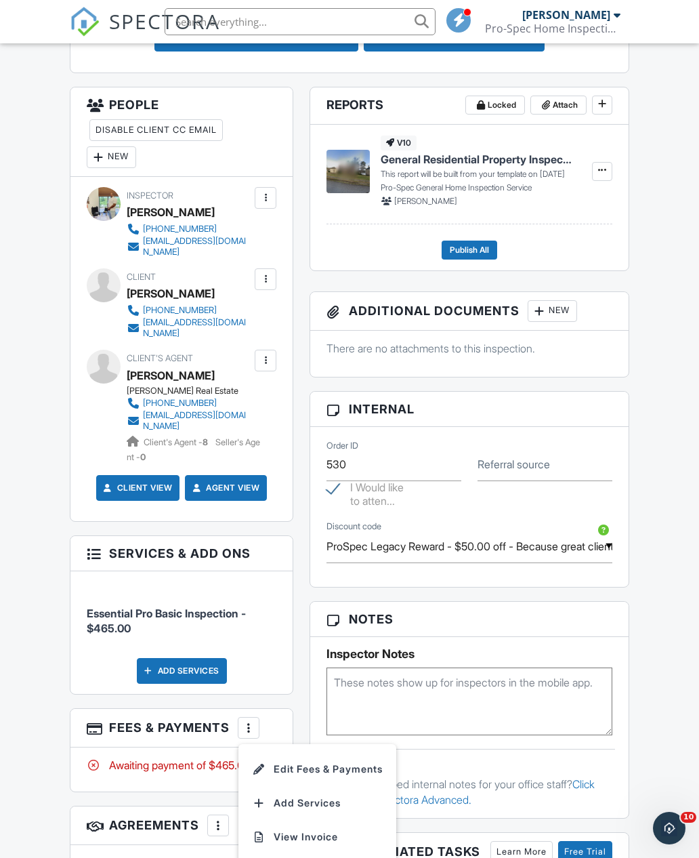
click at [321, 820] on li "View Invoice" at bounding box center [318, 837] width 142 height 34
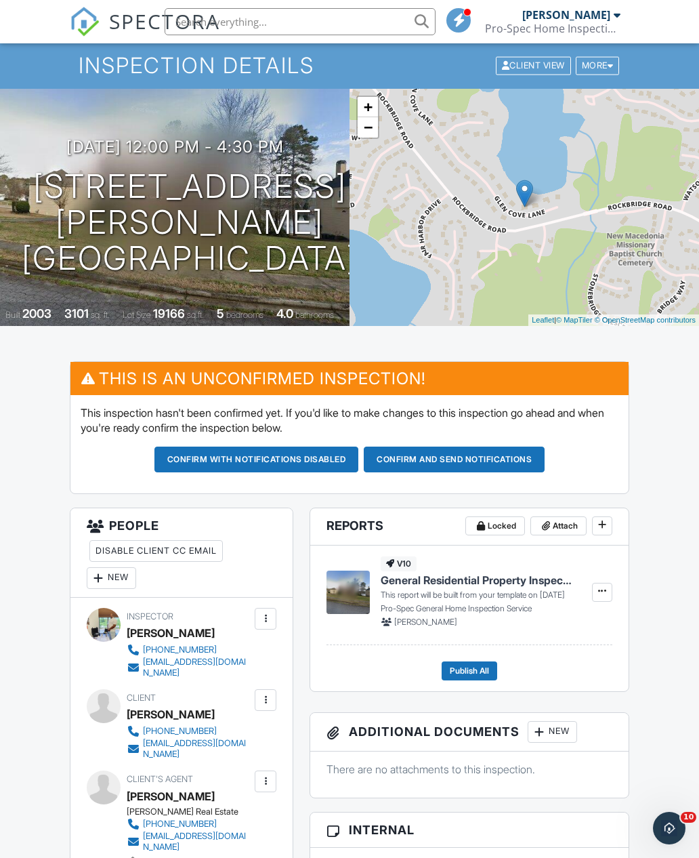
scroll to position [93, 0]
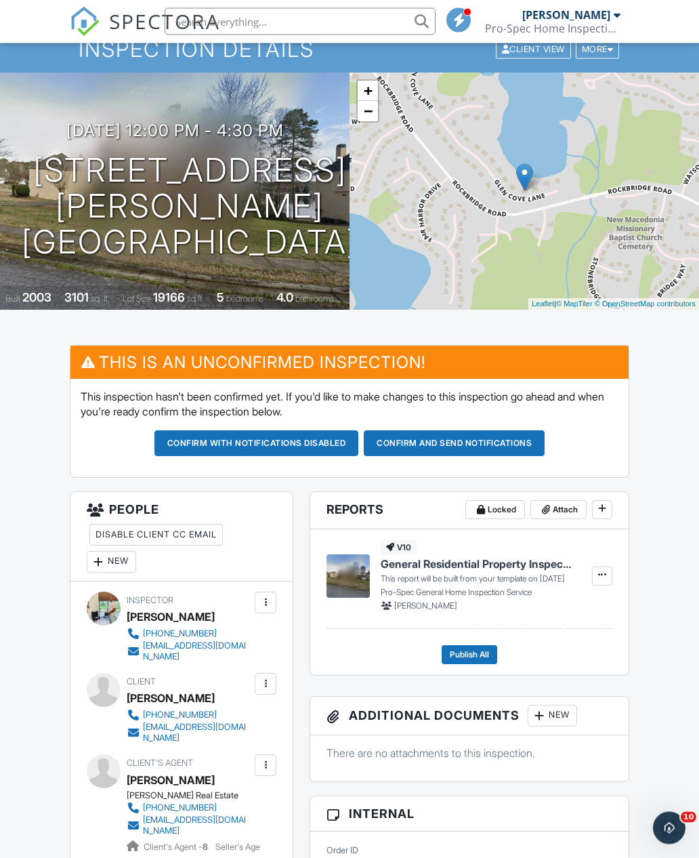
click at [506, 436] on button "Confirm and send notifications" at bounding box center [454, 444] width 181 height 26
